Goal: Task Accomplishment & Management: Manage account settings

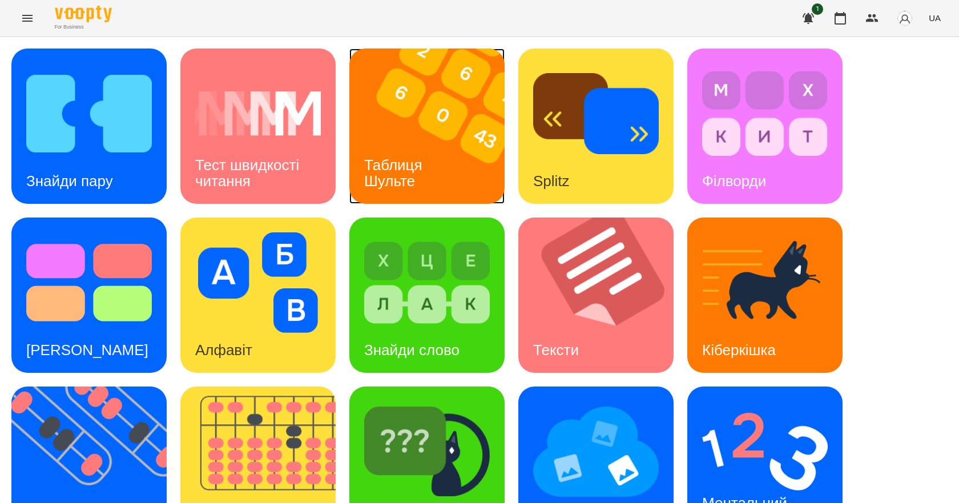
click at [380, 166] on h3 "Таблиця Шульте" at bounding box center [395, 172] width 62 height 33
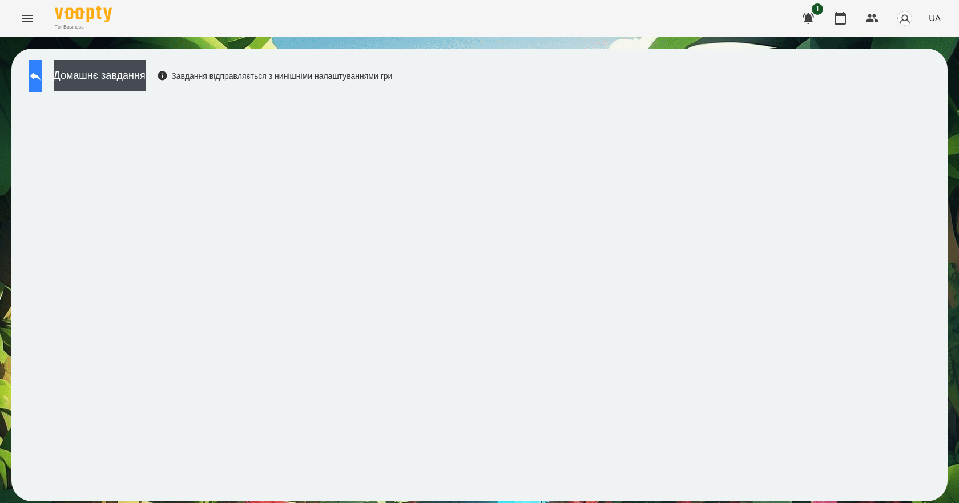
click at [42, 82] on icon at bounding box center [36, 76] width 14 height 14
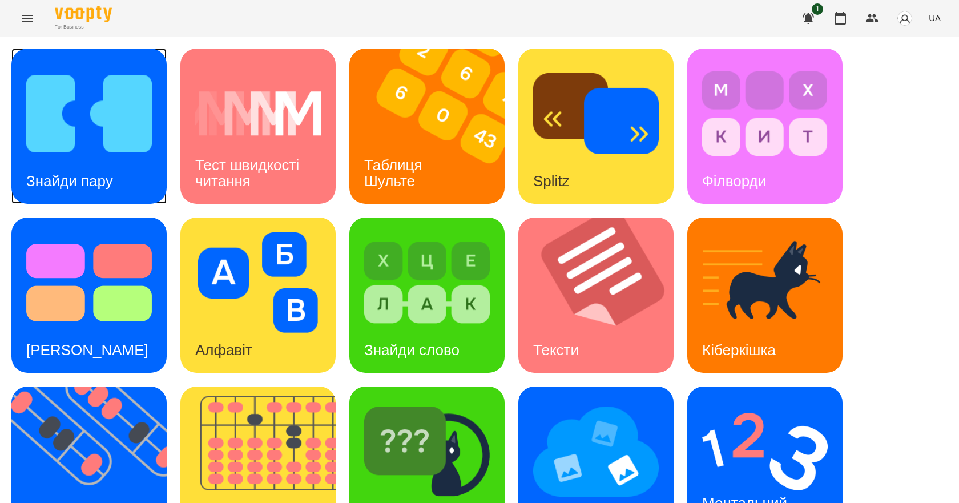
click at [127, 138] on img at bounding box center [89, 113] width 126 height 100
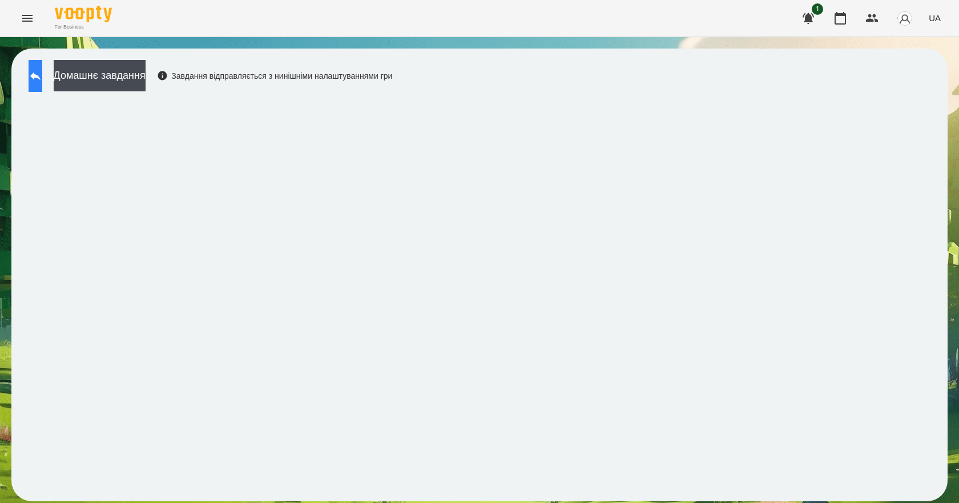
click at [42, 74] on icon at bounding box center [36, 76] width 14 height 14
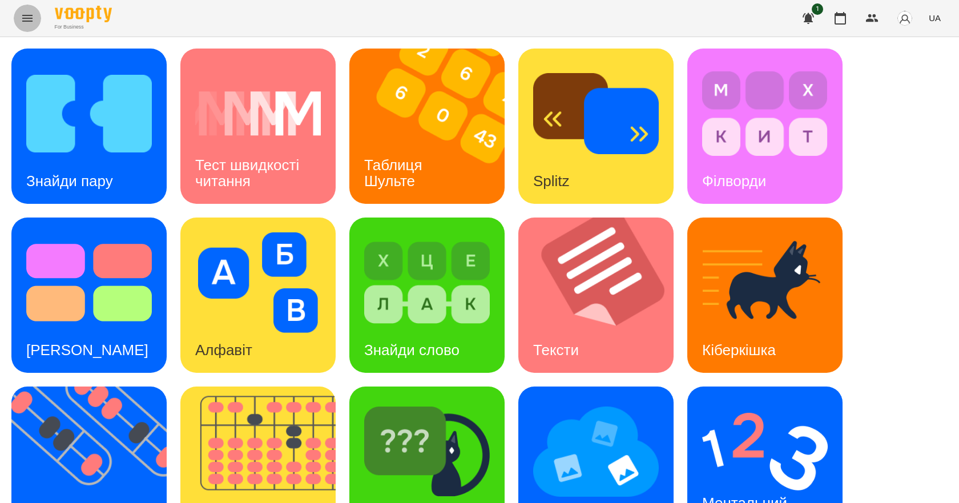
click at [29, 23] on icon "Menu" at bounding box center [28, 18] width 14 height 14
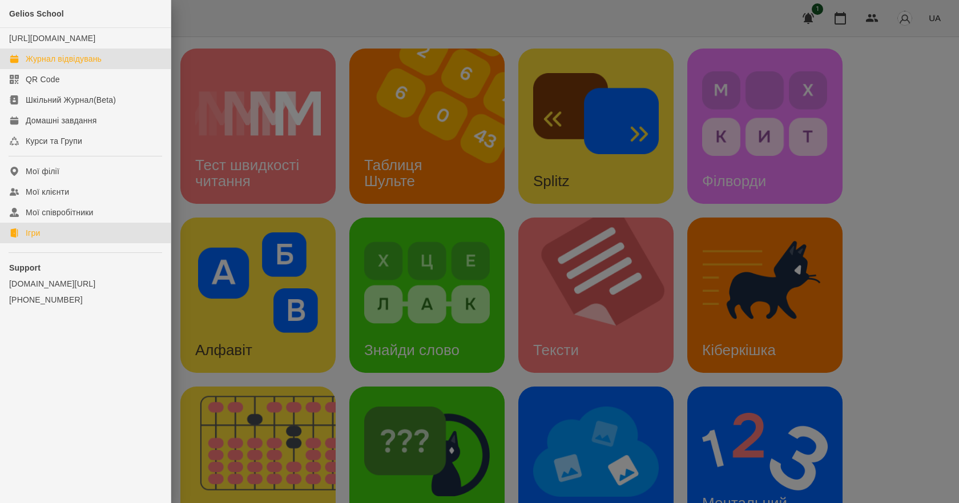
click at [62, 65] on div "Журнал відвідувань" at bounding box center [64, 58] width 76 height 11
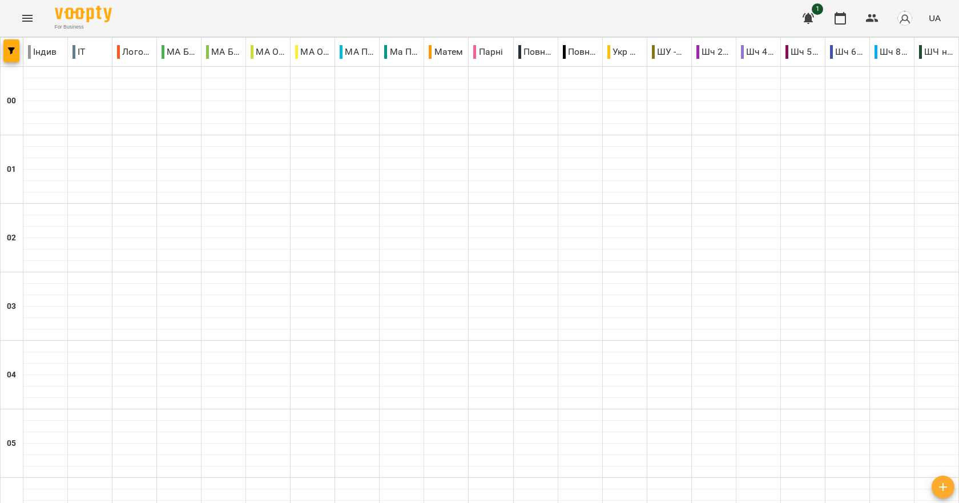
scroll to position [1284, 0]
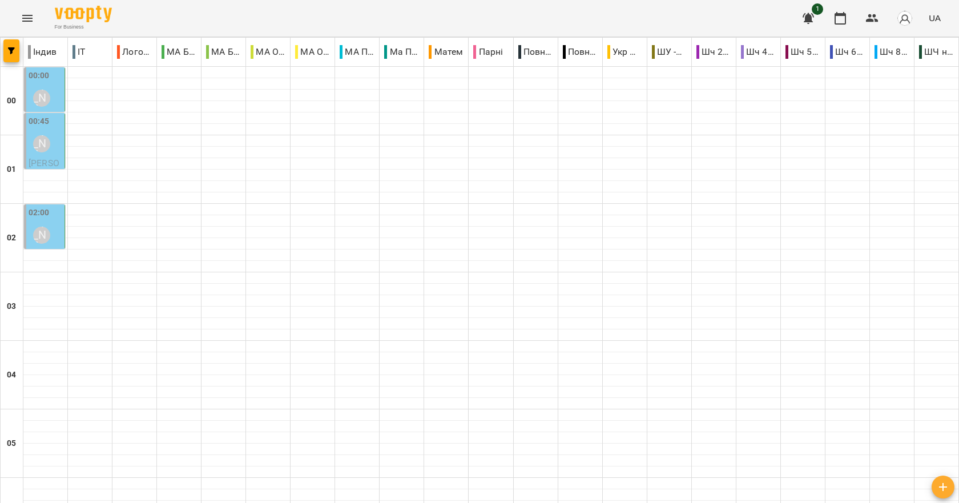
click at [53, 152] on div "Гудима Антон" at bounding box center [42, 144] width 26 height 26
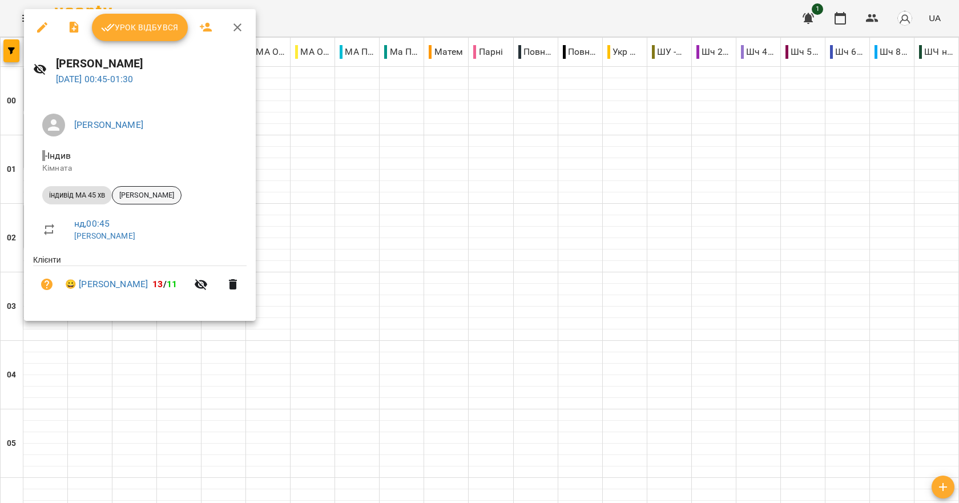
click at [157, 191] on span "Корнієнко Вероніка" at bounding box center [146, 195] width 69 height 10
